Goal: Navigation & Orientation: Go to known website

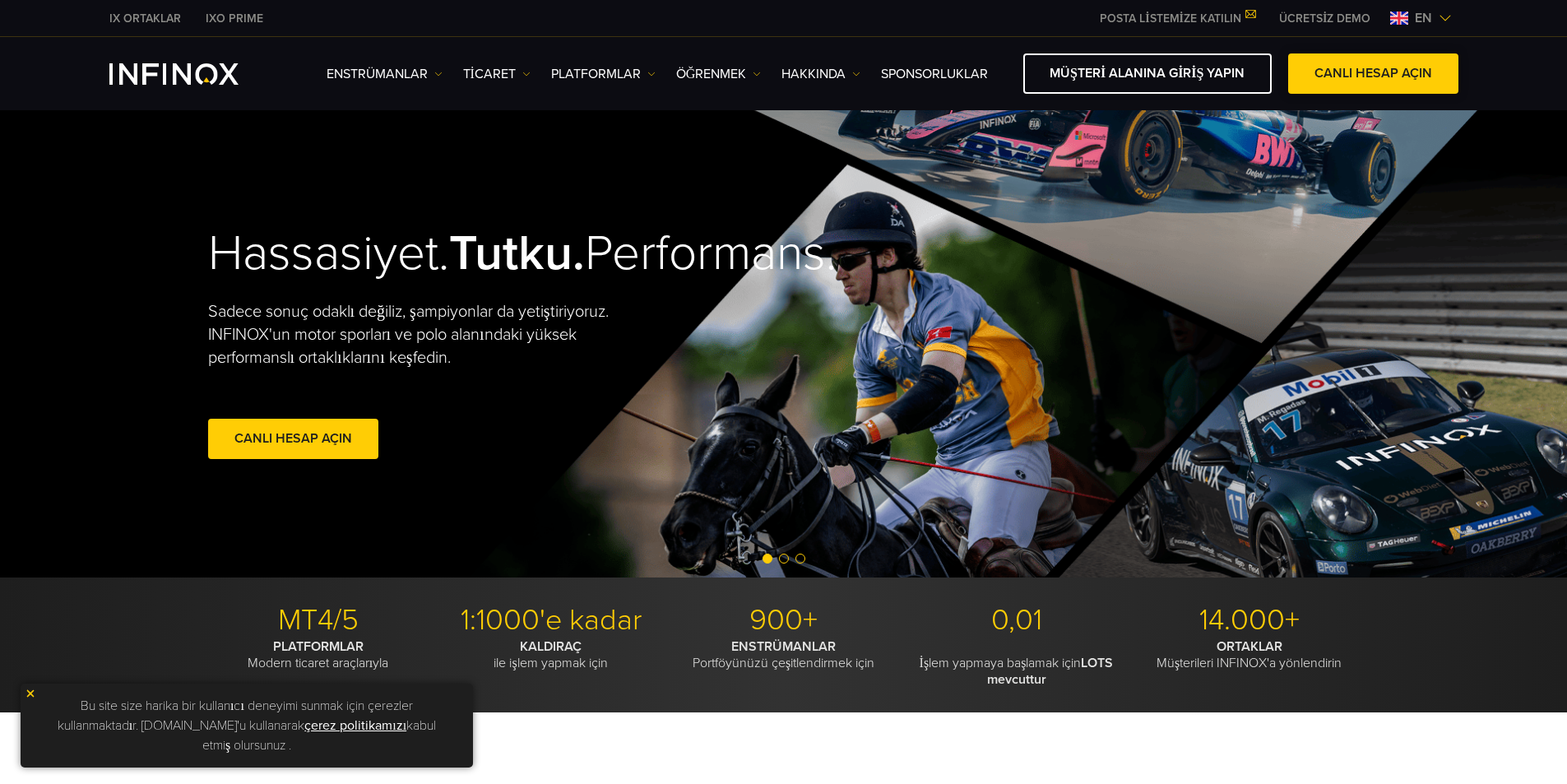
click at [1373, 74] on span at bounding box center [1373, 74] width 0 height 0
click at [1088, 71] on font "MÜŞTERİ ALANINA GİRİŞ YAPIN" at bounding box center [1147, 73] width 195 height 17
